Goal: Entertainment & Leisure: Consume media (video, audio)

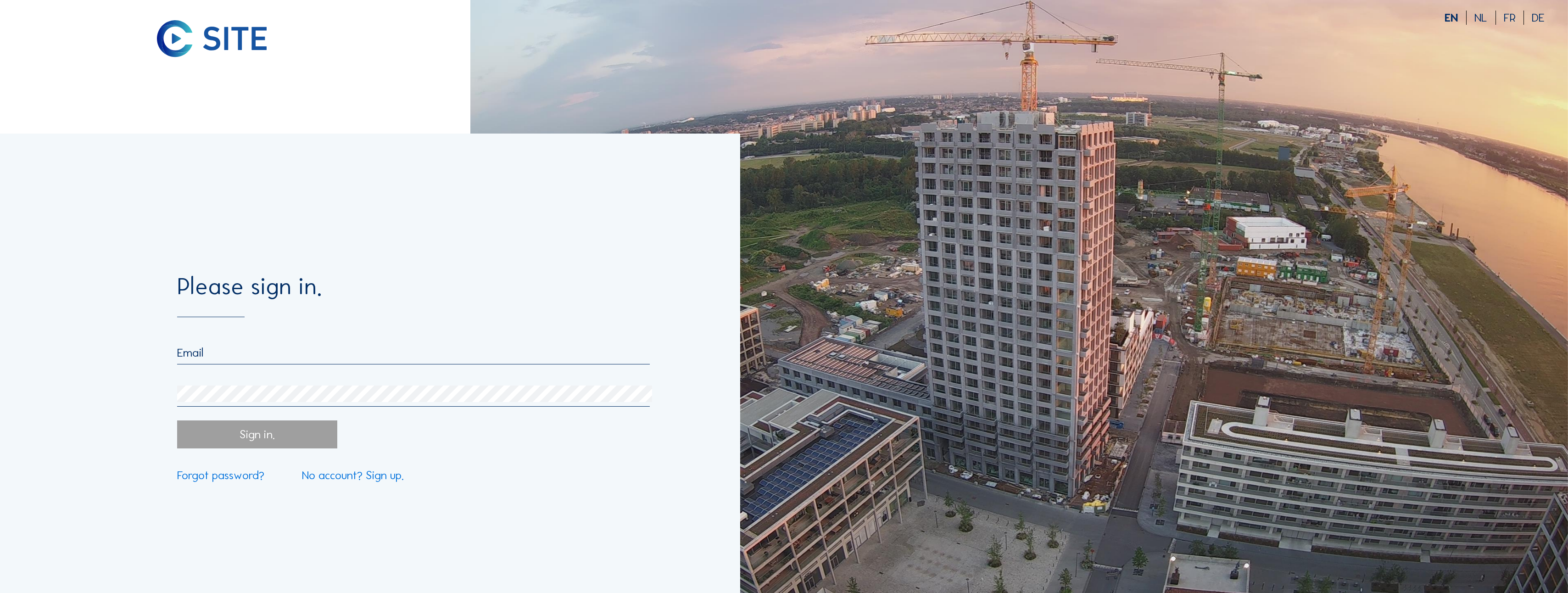
click at [202, 346] on input "email" at bounding box center [414, 352] width 473 height 14
type input "[PERSON_NAME][EMAIL_ADDRESS][PERSON_NAME][DOMAIN_NAME]"
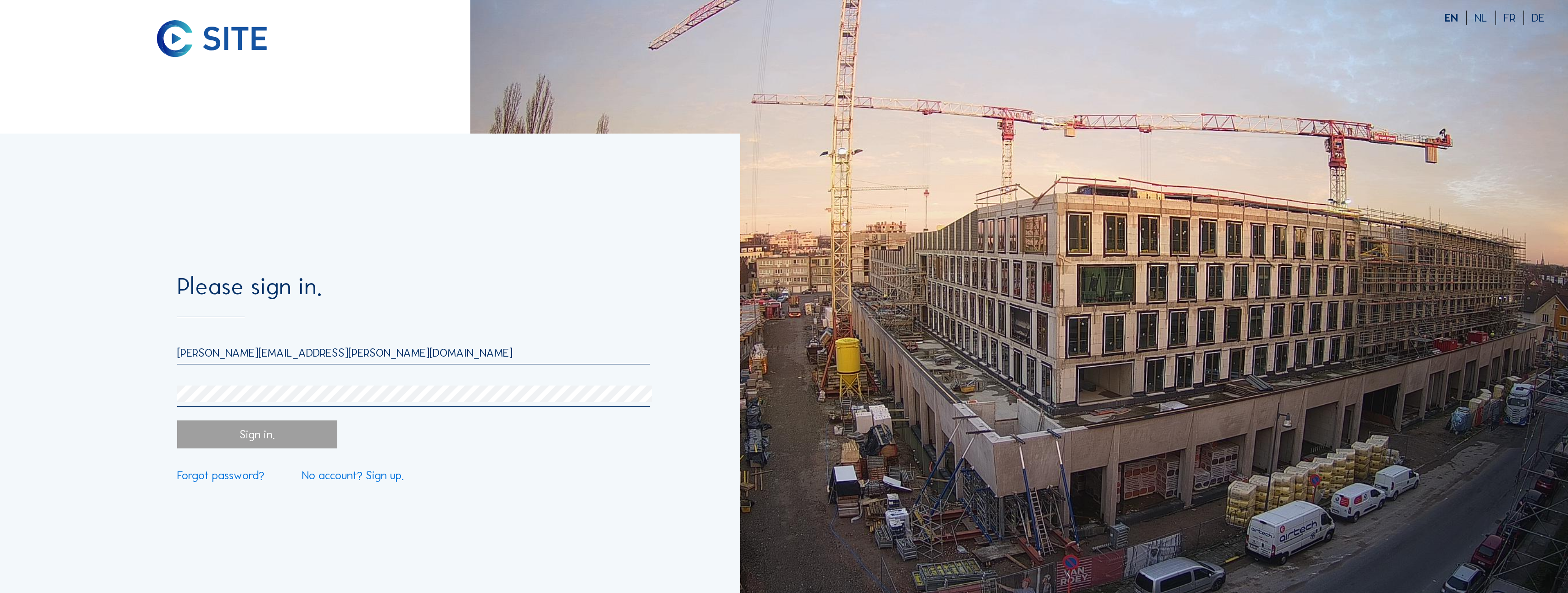
drag, startPoint x: 253, startPoint y: 433, endPoint x: 264, endPoint y: 436, distance: 11.4
click at [254, 436] on div "Sign in." at bounding box center [258, 434] width 160 height 28
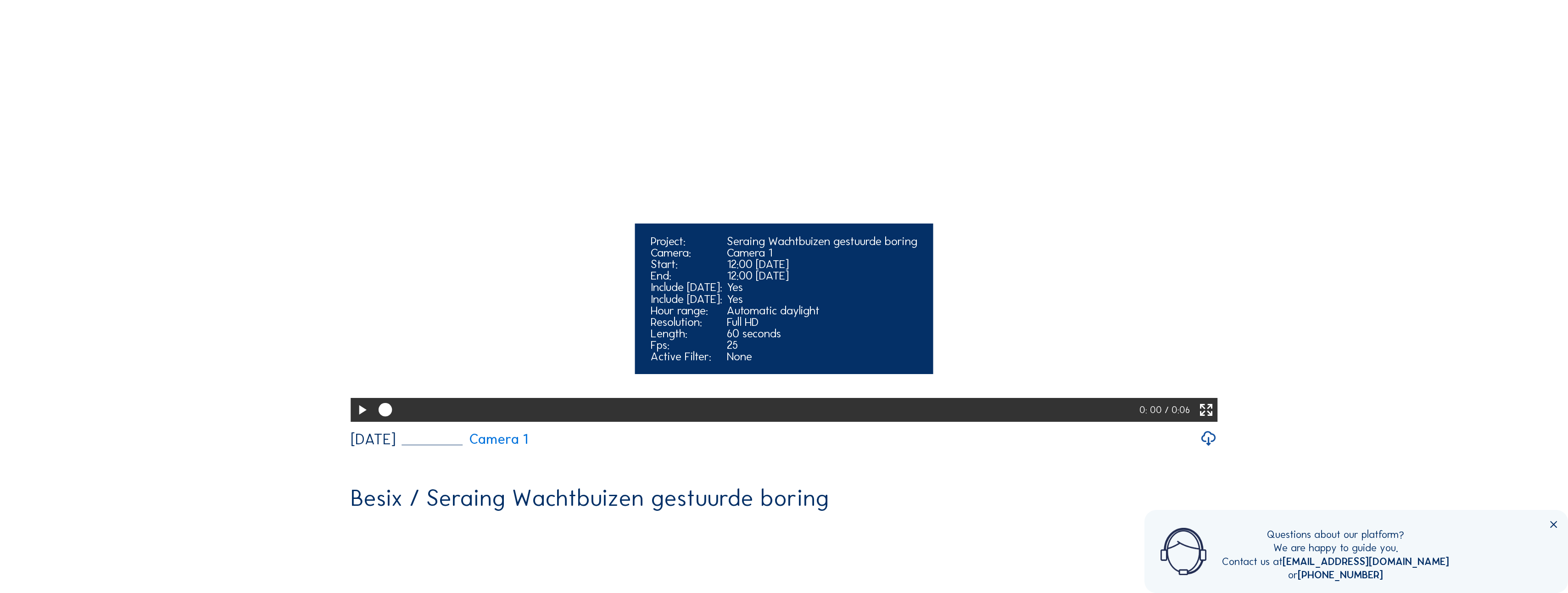
scroll to position [184, 0]
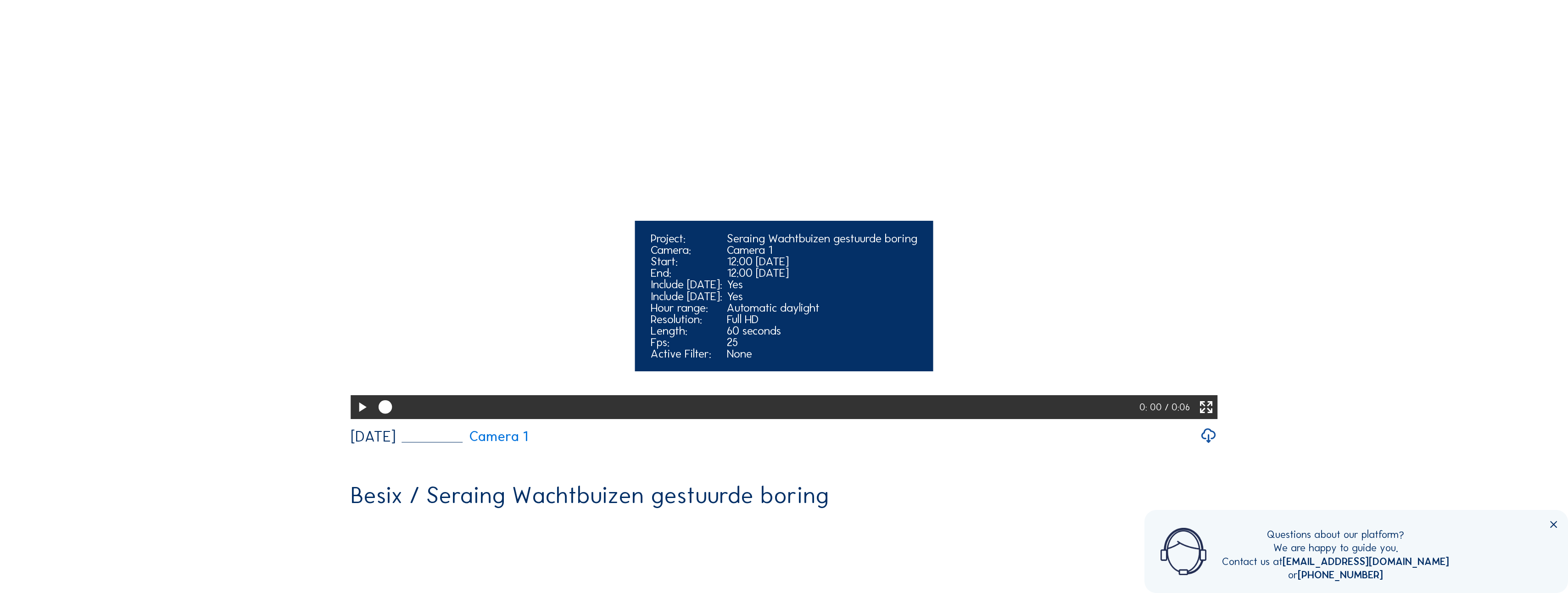
click at [362, 417] on icon at bounding box center [362, 408] width 16 height 20
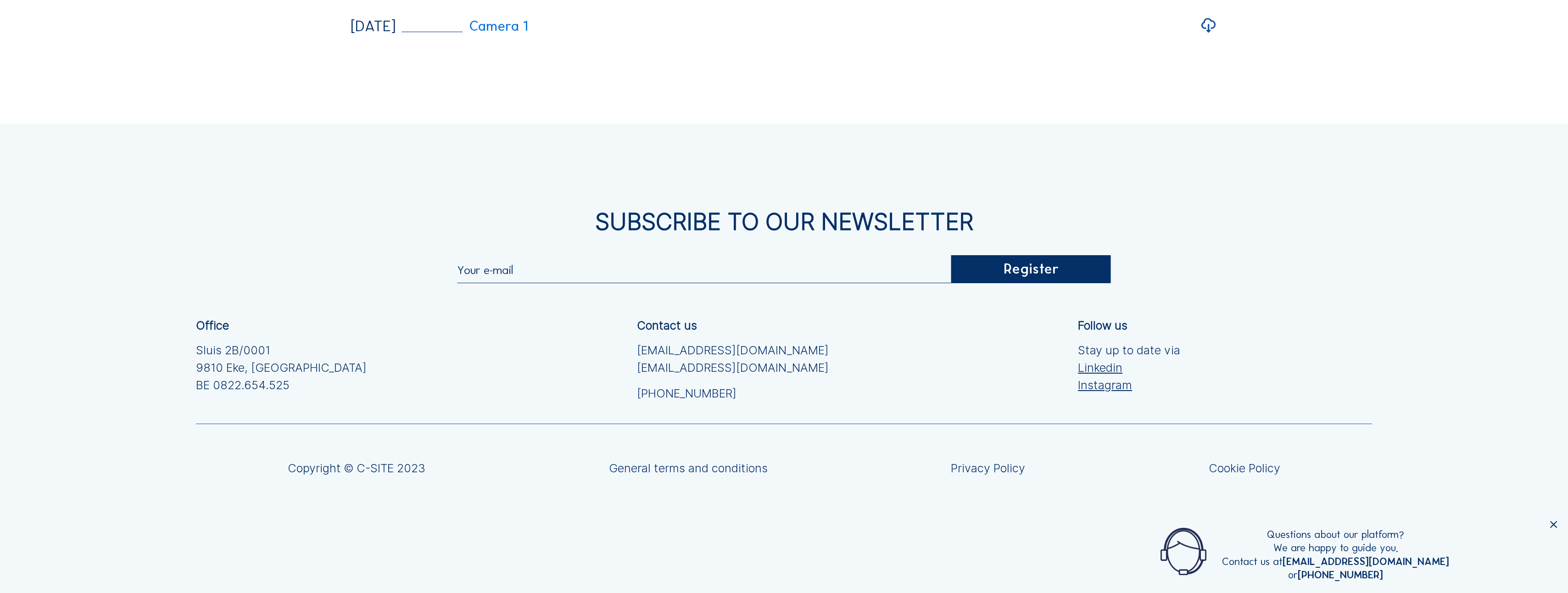
scroll to position [3286, 0]
click at [1211, 36] on icon at bounding box center [1208, 26] width 18 height 21
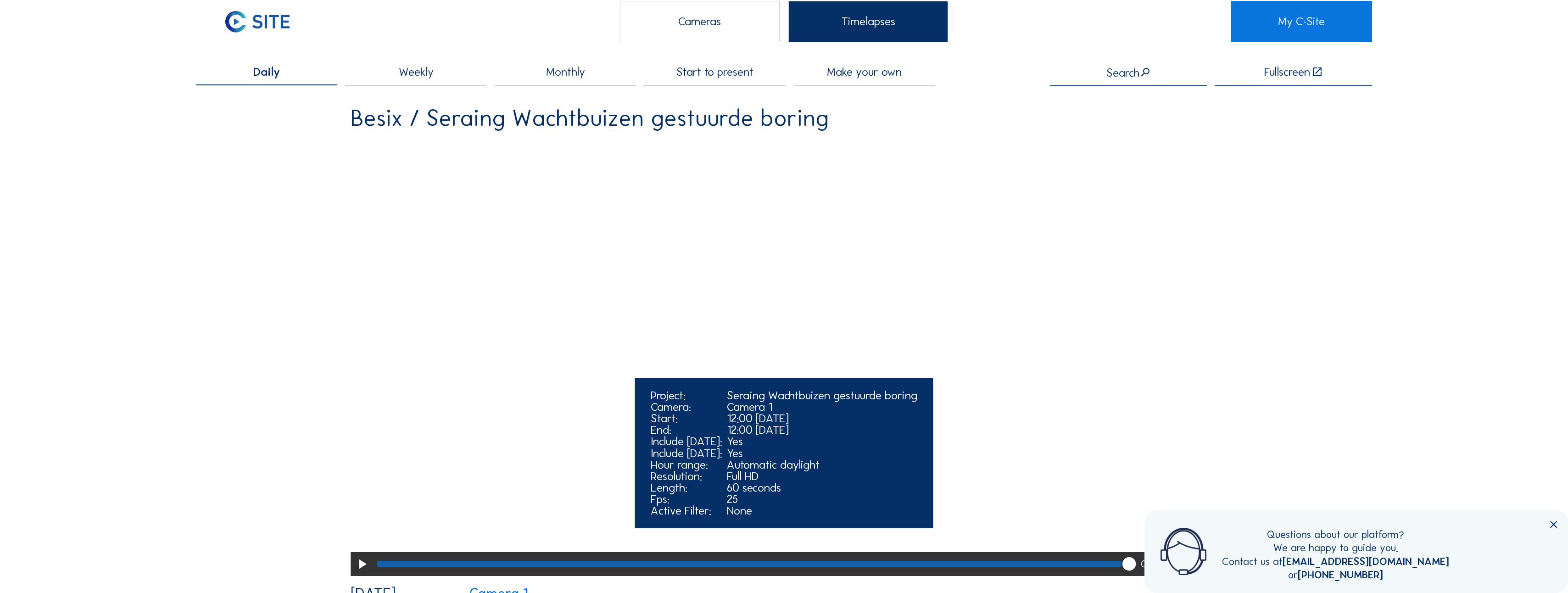
scroll to position [0, 0]
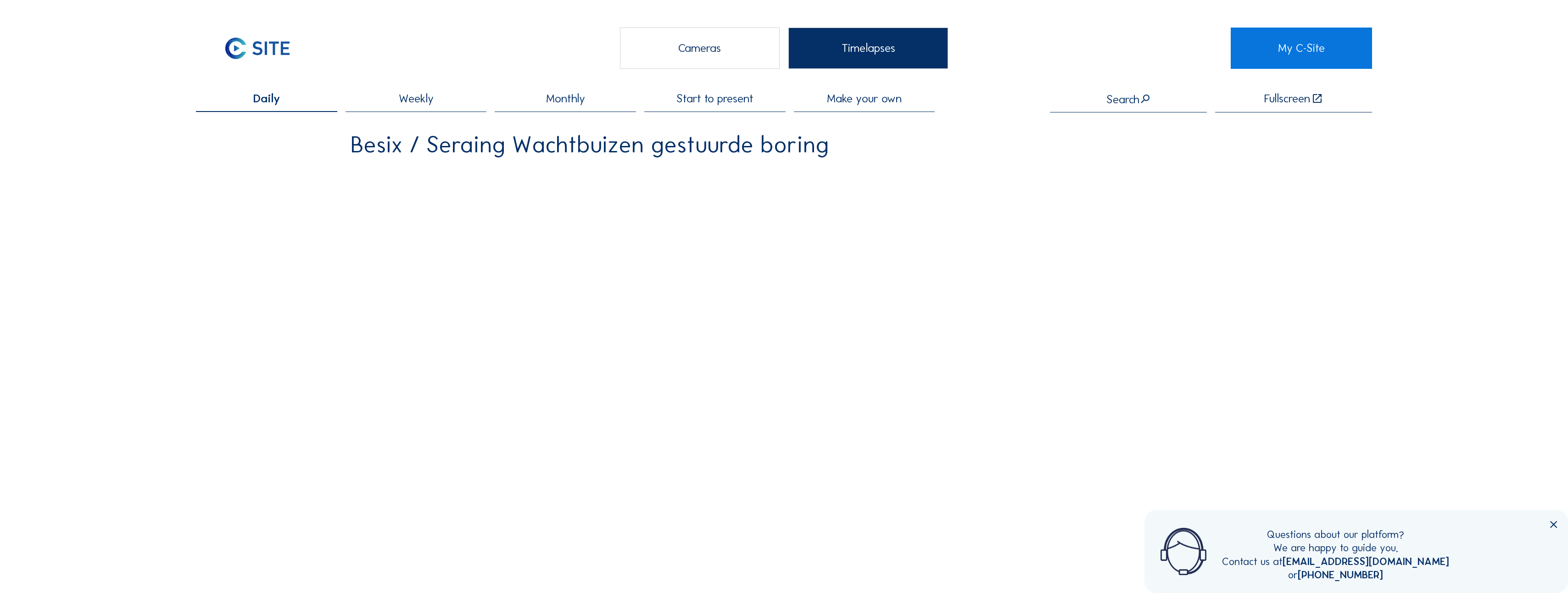
click at [876, 51] on div "Timelapses" at bounding box center [869, 48] width 160 height 42
click at [724, 101] on span "Start to present" at bounding box center [715, 99] width 77 height 12
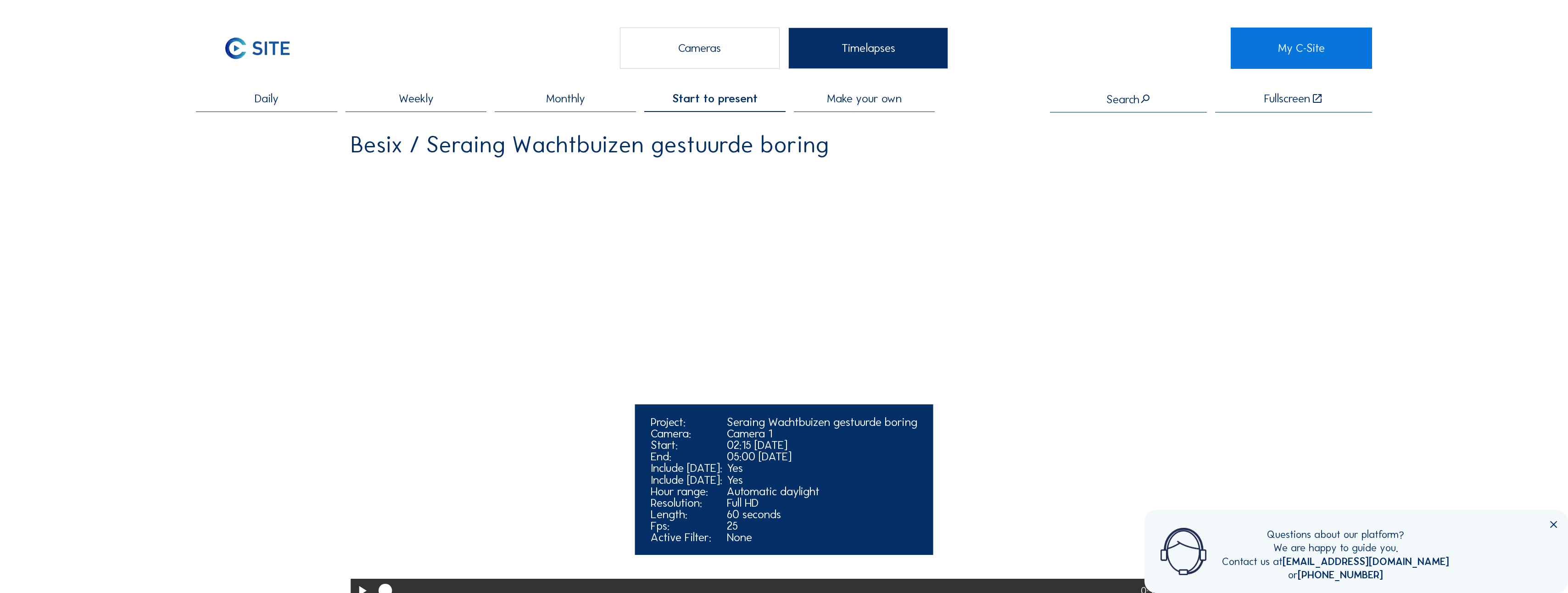
click at [801, 320] on video "Your browser does not support the video tag." at bounding box center [784, 384] width 868 height 434
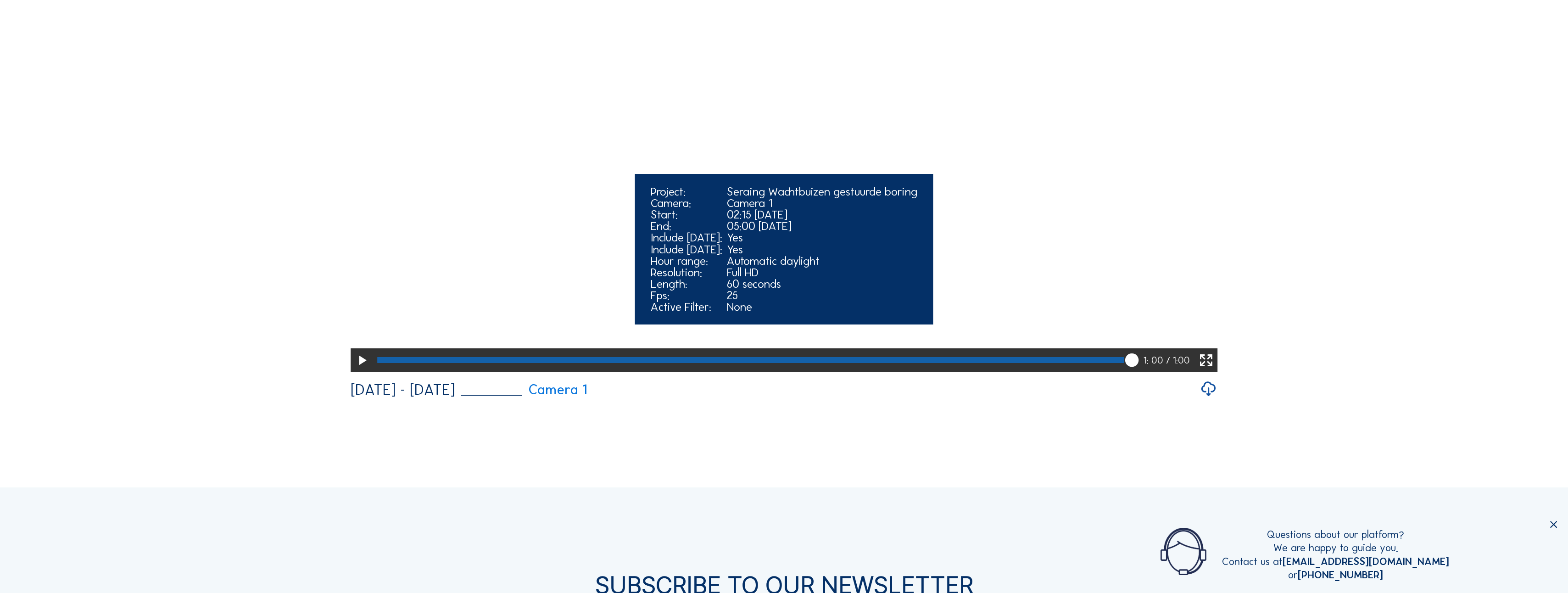
scroll to position [367, 0]
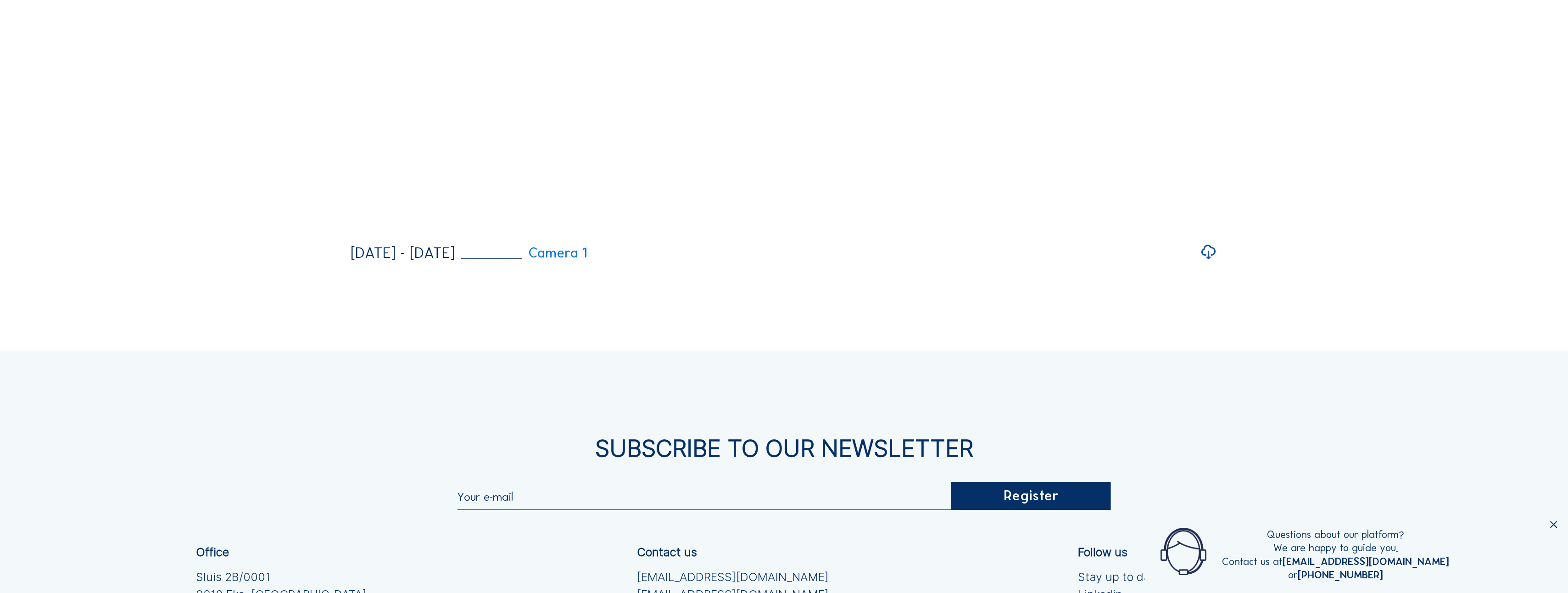
click at [1211, 263] on icon at bounding box center [1208, 252] width 18 height 21
